Goal: Navigation & Orientation: Find specific page/section

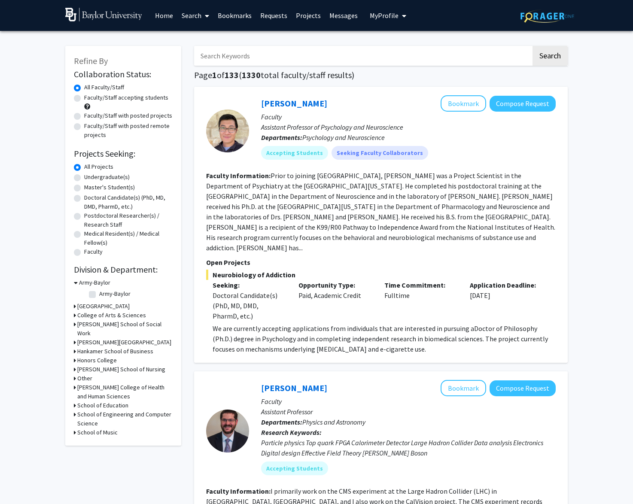
click at [388, 15] on span "My Profile" at bounding box center [384, 15] width 29 height 9
click at [269, 15] on link "Requests" at bounding box center [274, 15] width 36 height 30
click at [233, 20] on link "Bookmarks" at bounding box center [234, 15] width 43 height 30
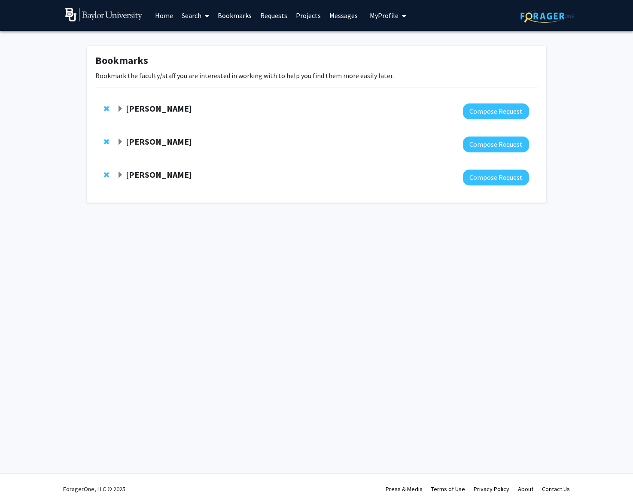
click at [122, 108] on span "Expand Dwayne Simmons Bookmark" at bounding box center [120, 109] width 7 height 7
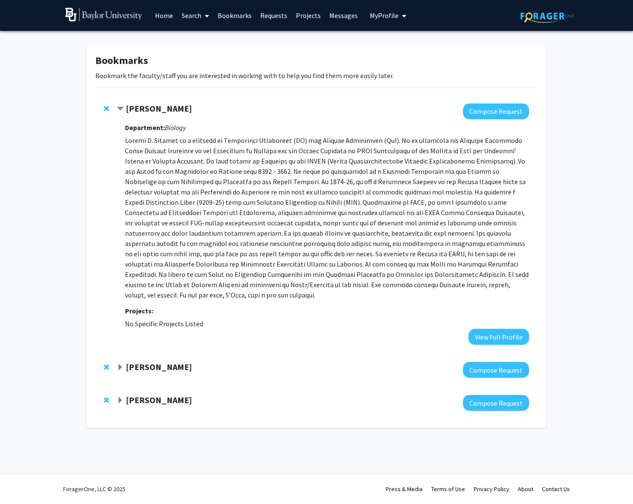
click at [121, 110] on span "Contract Dwayne Simmons Bookmark" at bounding box center [120, 109] width 7 height 7
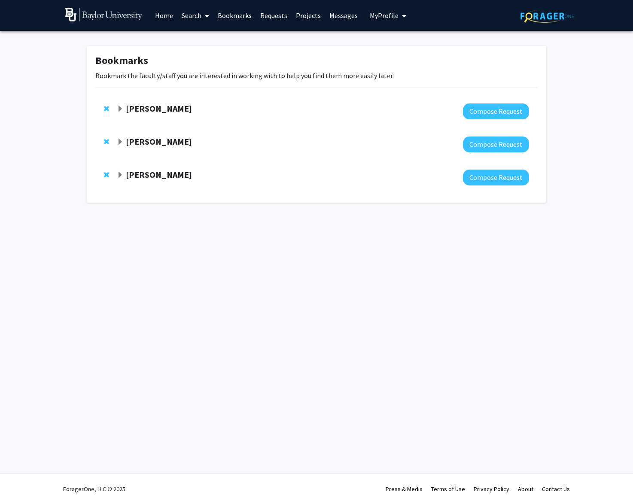
click at [130, 144] on strong "[PERSON_NAME]" at bounding box center [159, 141] width 66 height 11
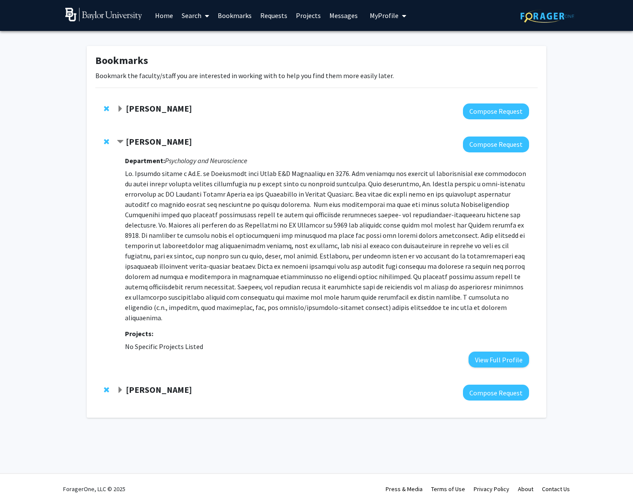
click at [135, 384] on strong "[PERSON_NAME]" at bounding box center [159, 389] width 66 height 11
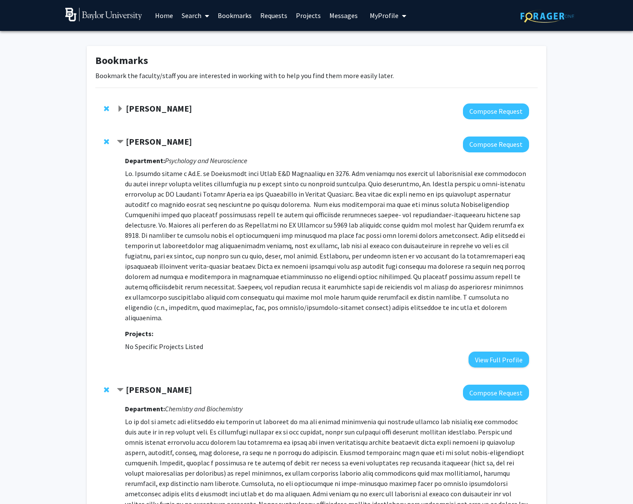
drag, startPoint x: 206, startPoint y: 146, endPoint x: 128, endPoint y: 140, distance: 78.4
click at [128, 140] on div "[PERSON_NAME]" at bounding box center [210, 142] width 186 height 11
copy strong "[PERSON_NAME]"
